Goal: Task Accomplishment & Management: Manage account settings

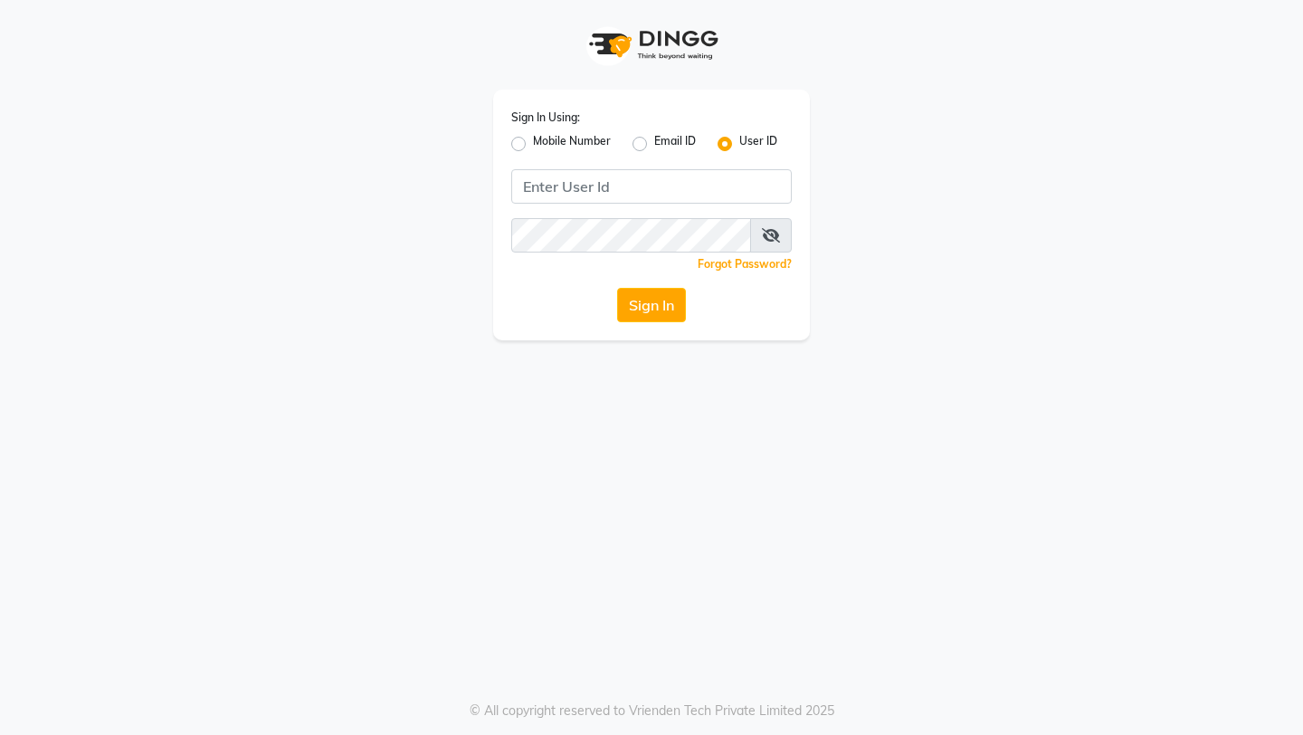
click at [533, 147] on label "Mobile Number" at bounding box center [572, 144] width 78 height 22
click at [533, 145] on input "Mobile Number" at bounding box center [539, 139] width 12 height 12
radio input "true"
radio input "false"
click at [579, 188] on input "Username" at bounding box center [682, 186] width 220 height 34
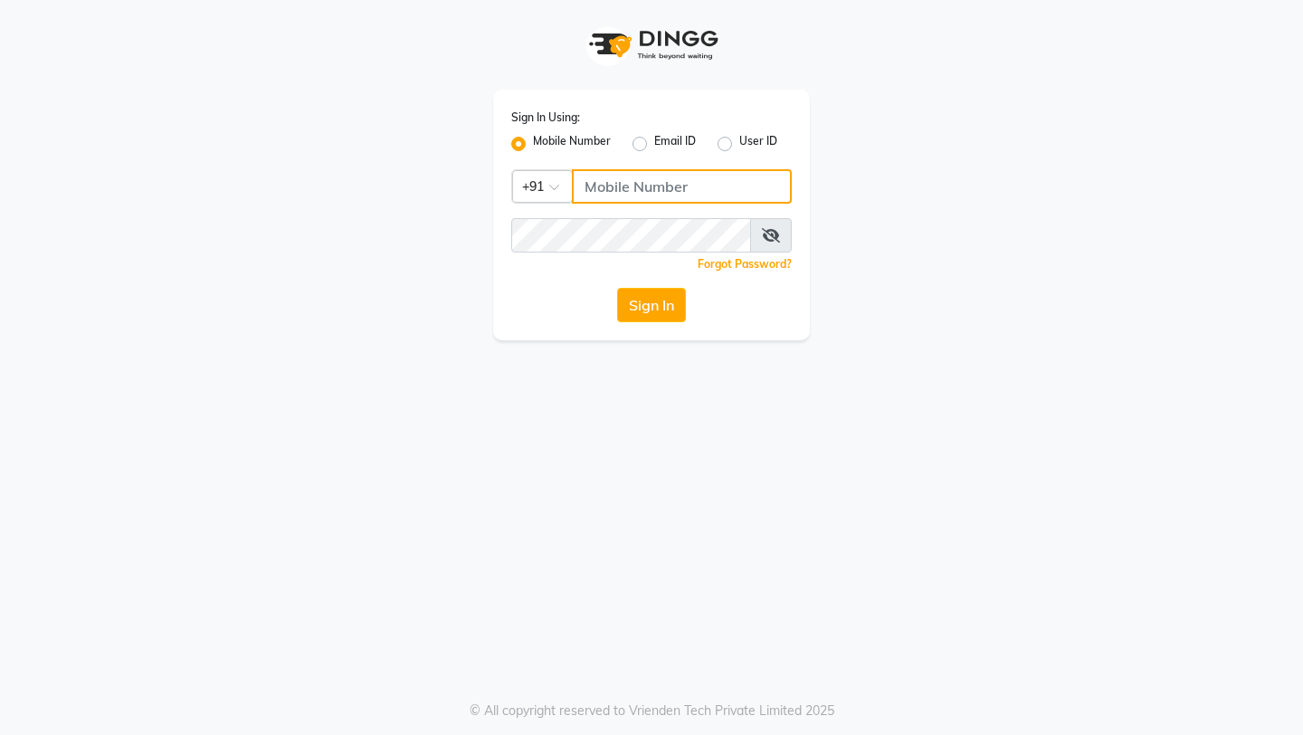
paste input "983767377399"
type input "983767377399"
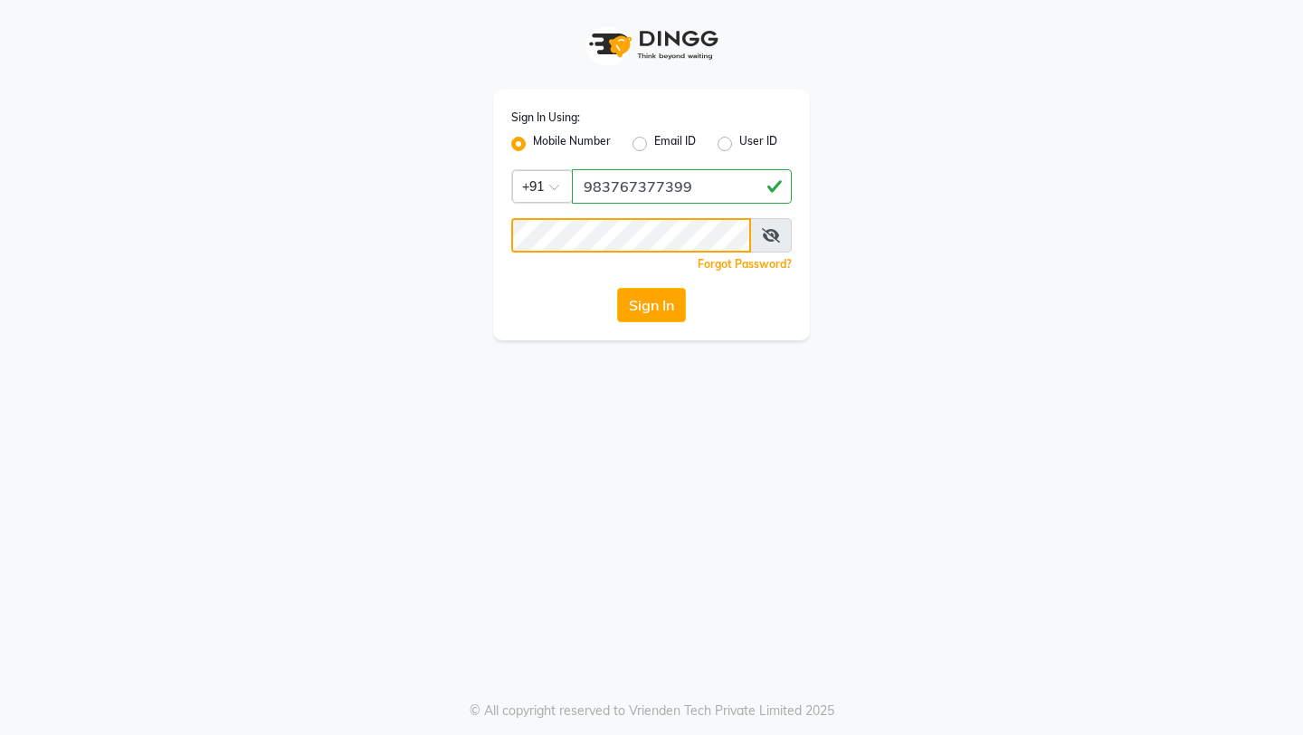
click at [617, 288] on button "Sign In" at bounding box center [651, 305] width 69 height 34
